Goal: Task Accomplishment & Management: Use online tool/utility

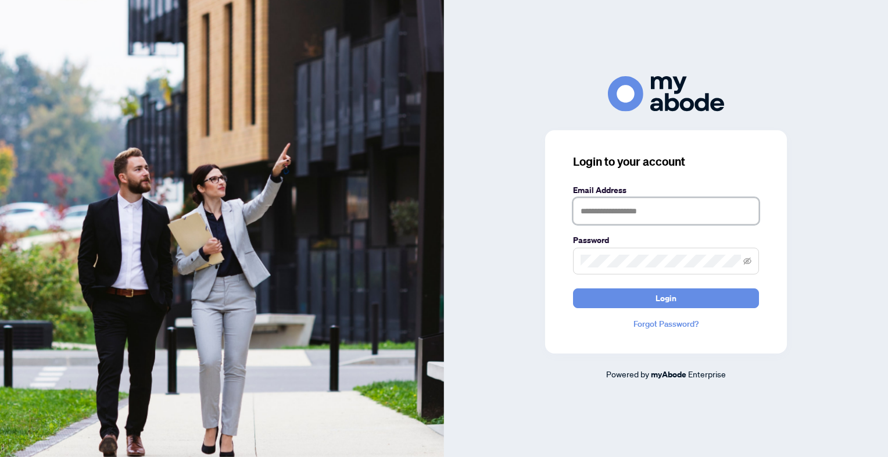
click at [600, 213] on input "text" at bounding box center [666, 211] width 186 height 27
type input "**********"
click at [573, 288] on button "Login" at bounding box center [666, 298] width 186 height 20
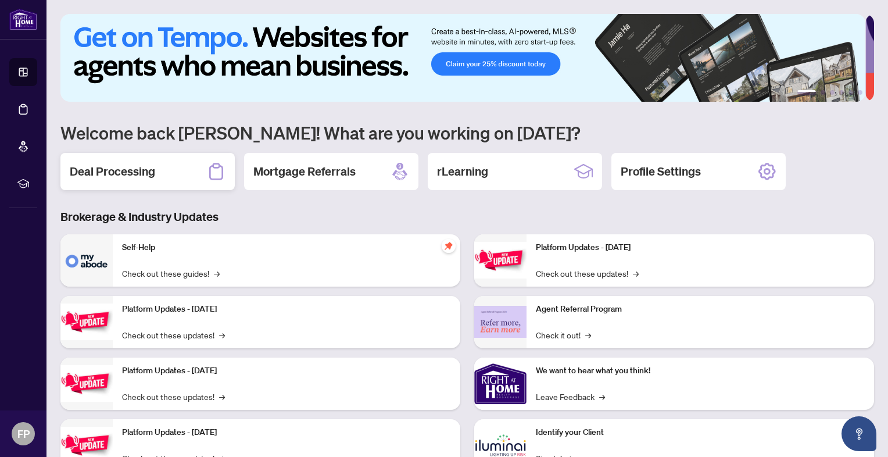
click at [112, 173] on h2 "Deal Processing" at bounding box center [112, 171] width 85 height 16
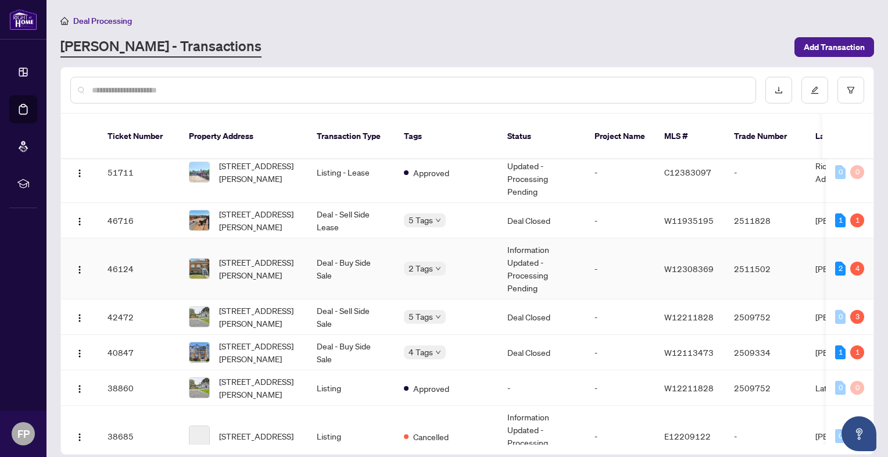
scroll to position [237, 0]
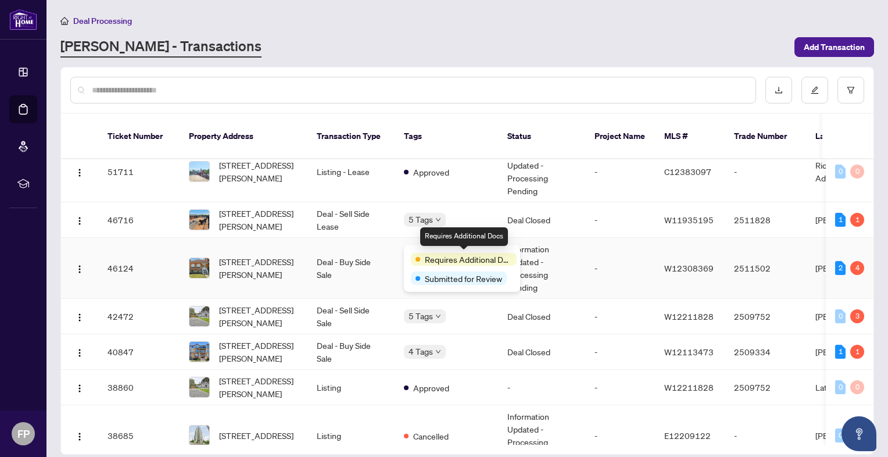
click at [436, 261] on span "Requires Additional Docs" at bounding box center [468, 259] width 87 height 13
click at [425, 253] on span "Requires Additional Docs" at bounding box center [468, 259] width 87 height 13
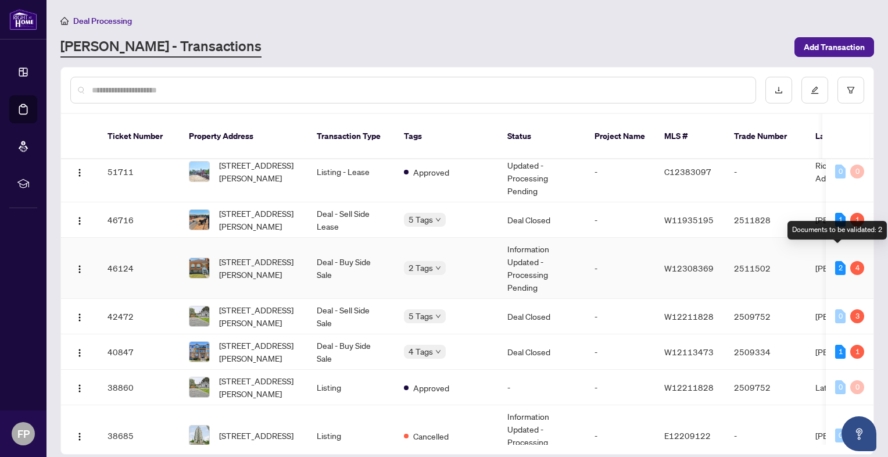
click at [839, 261] on div "2" at bounding box center [840, 268] width 10 height 14
click at [855, 261] on div "4" at bounding box center [857, 268] width 14 height 14
click at [467, 261] on div "2 Tags" at bounding box center [446, 267] width 85 height 13
click at [323, 252] on td "Deal - Buy Side Sale" at bounding box center [350, 268] width 87 height 61
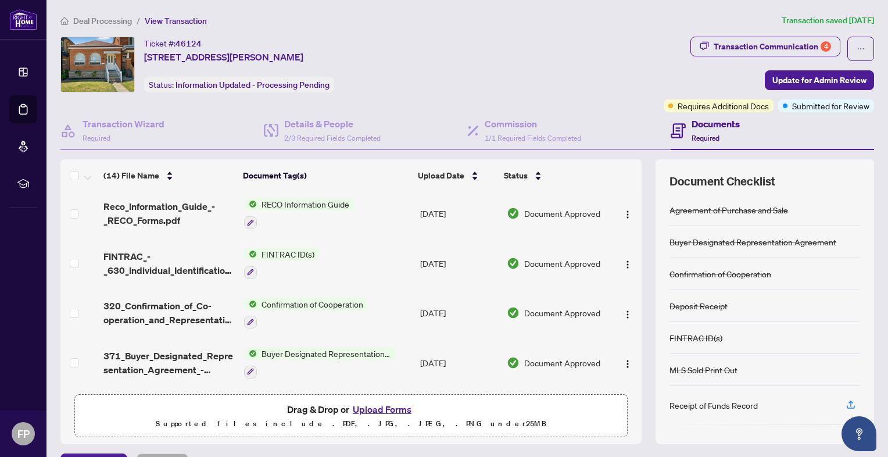
scroll to position [471, 0]
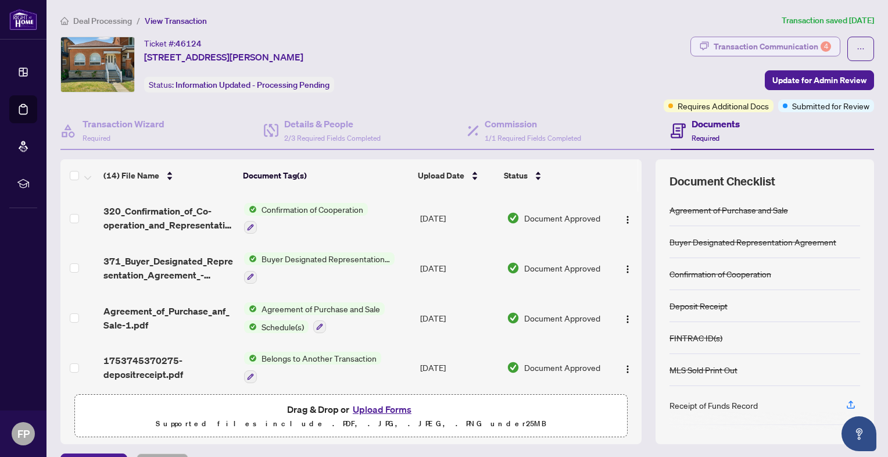
click at [769, 43] on div "Transaction Communication 4" at bounding box center [772, 46] width 117 height 19
